Goal: Obtain resource: Download file/media

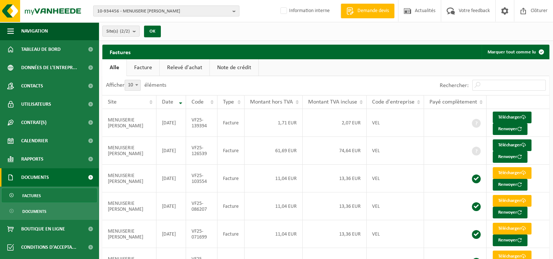
click at [131, 10] on span "10-934456 - MENUISERIE VALENTIN OVERATH - AYENEUX" at bounding box center [163, 11] width 132 height 11
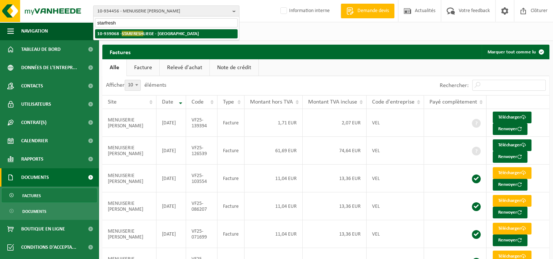
type input "starfresh"
click at [140, 31] on span "STARFRESH" at bounding box center [133, 33] width 22 height 5
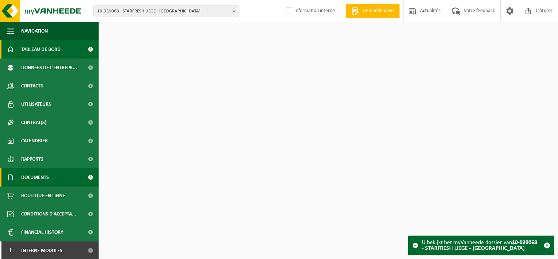
click at [34, 179] on span "Documents" at bounding box center [35, 177] width 28 height 18
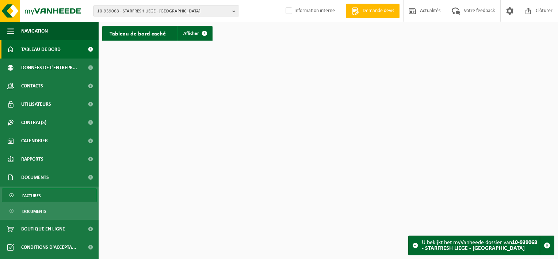
click at [45, 195] on link "Factures" at bounding box center [49, 195] width 95 height 14
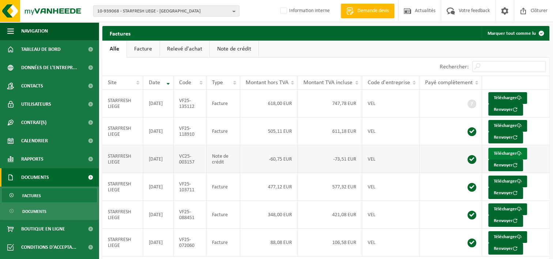
click at [499, 153] on link "Télécharger" at bounding box center [507, 154] width 39 height 12
click at [154, 10] on span "10-939068 - STARFRESH LIEGE - LIÈGE" at bounding box center [163, 11] width 132 height 11
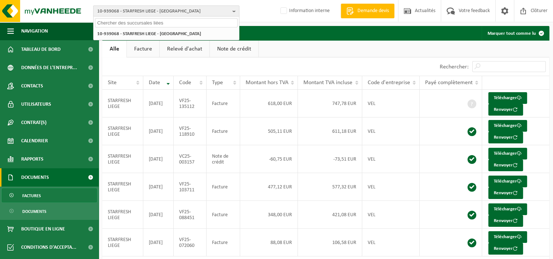
paste input "10-798140"
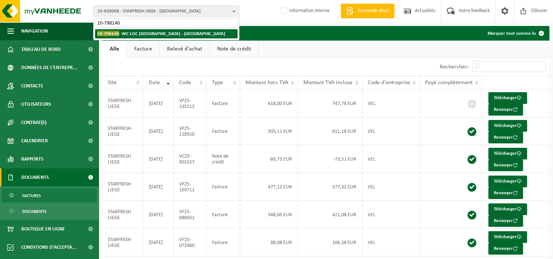
type input "10-798140"
click at [158, 33] on strong "10-798140 - WC LOC BELGIQUE - AMAY" at bounding box center [161, 33] width 128 height 5
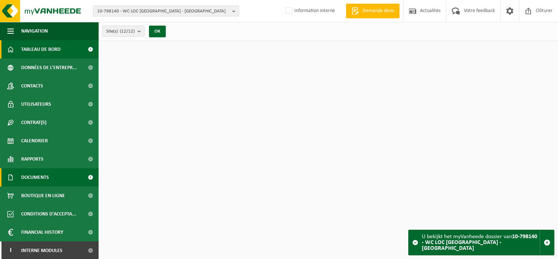
click at [56, 176] on link "Documents" at bounding box center [49, 177] width 99 height 18
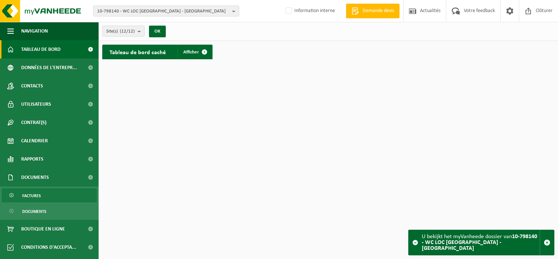
click at [54, 193] on link "Factures" at bounding box center [49, 195] width 95 height 14
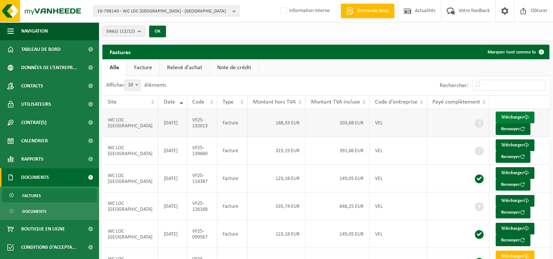
click at [504, 115] on link "Télécharger" at bounding box center [514, 117] width 39 height 12
